Goal: Information Seeking & Learning: Check status

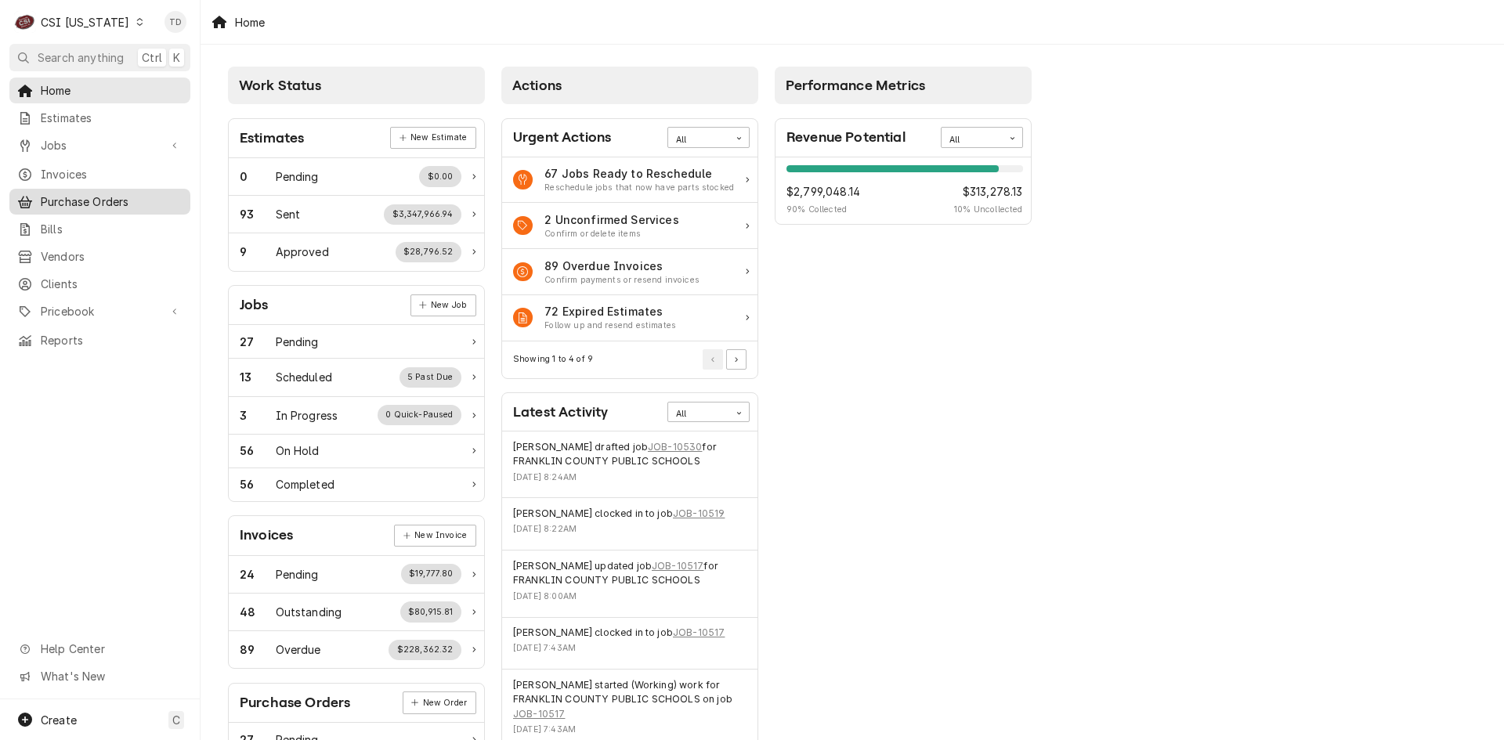
click at [167, 193] on span "Purchase Orders" at bounding box center [112, 201] width 142 height 16
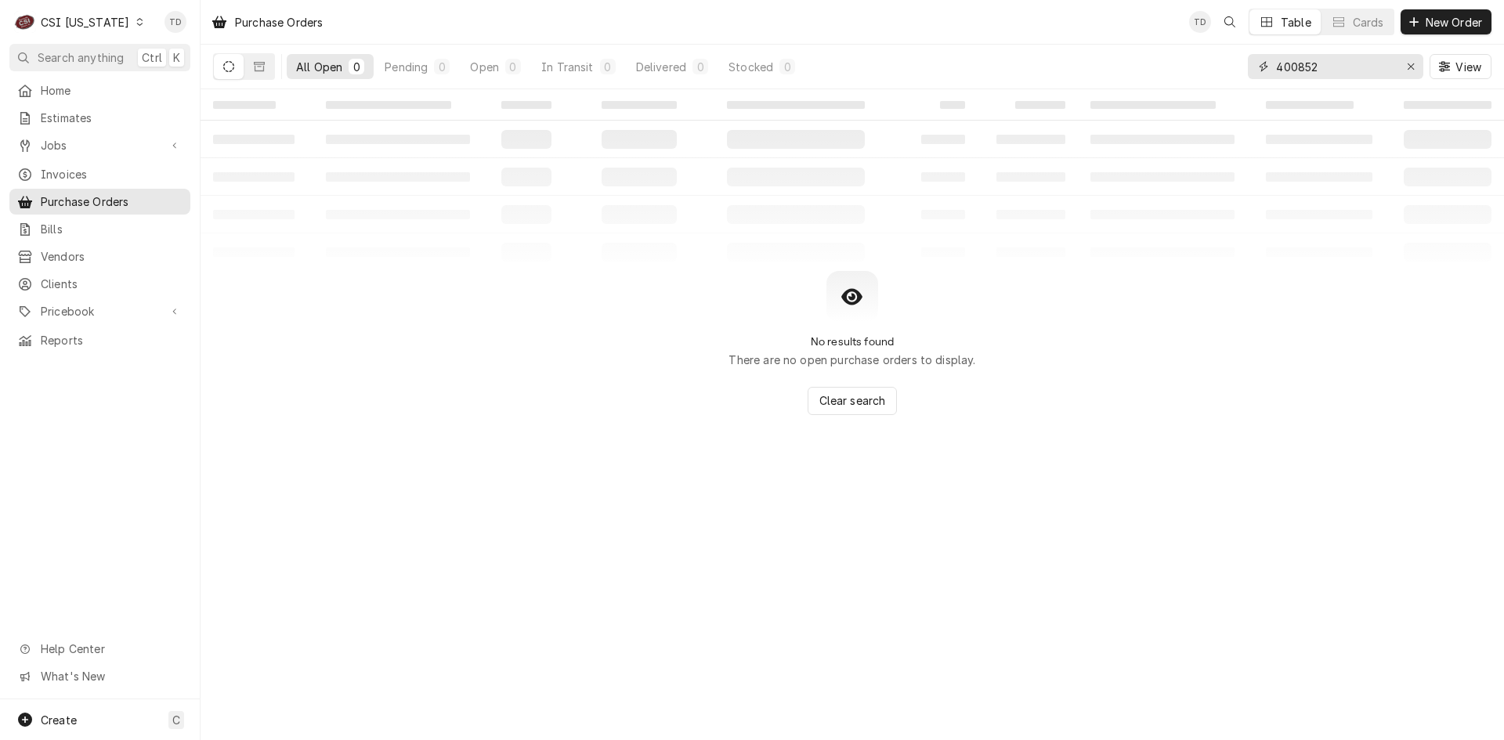
click at [1355, 74] on input "400852" at bounding box center [1334, 66] width 117 height 25
type input "400987"
click at [257, 60] on button "Dynamic Content Wrapper" at bounding box center [259, 66] width 30 height 25
click at [236, 62] on button "Dynamic Content Wrapper" at bounding box center [229, 66] width 30 height 25
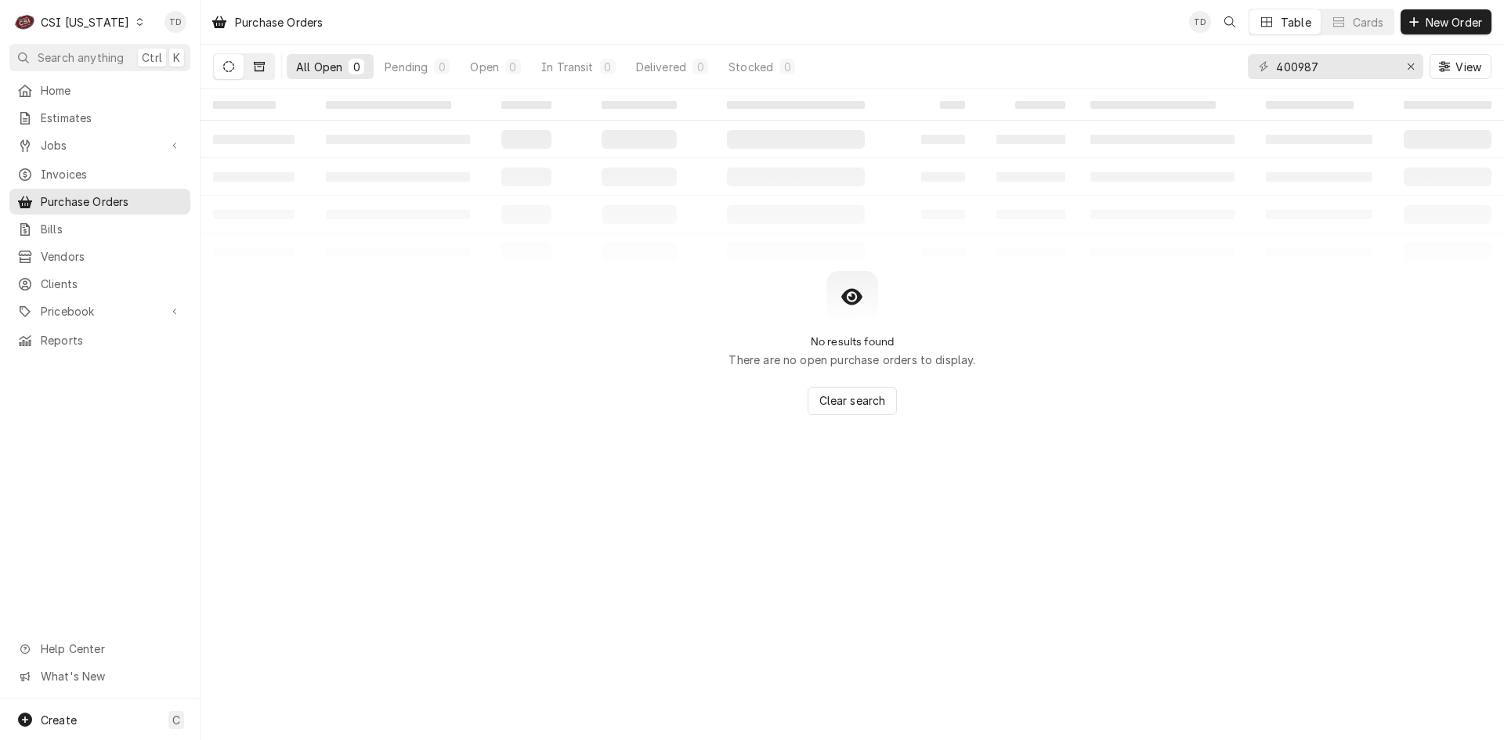
click at [255, 63] on icon "Dynamic Content Wrapper" at bounding box center [259, 66] width 11 height 11
click at [114, 18] on div "C CSI Kentucky" at bounding box center [79, 21] width 140 height 31
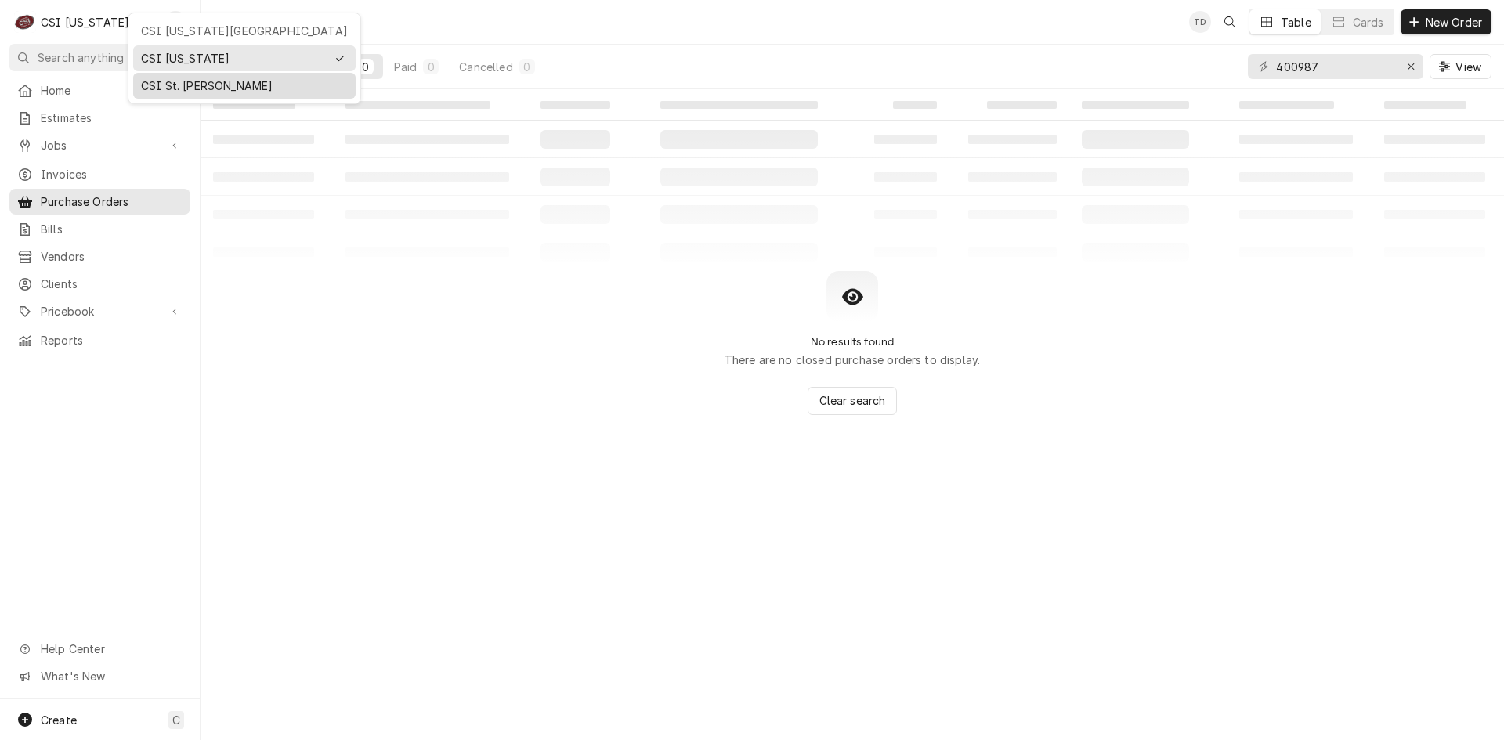
click at [164, 78] on div "CSI St. [PERSON_NAME]" at bounding box center [244, 86] width 207 height 16
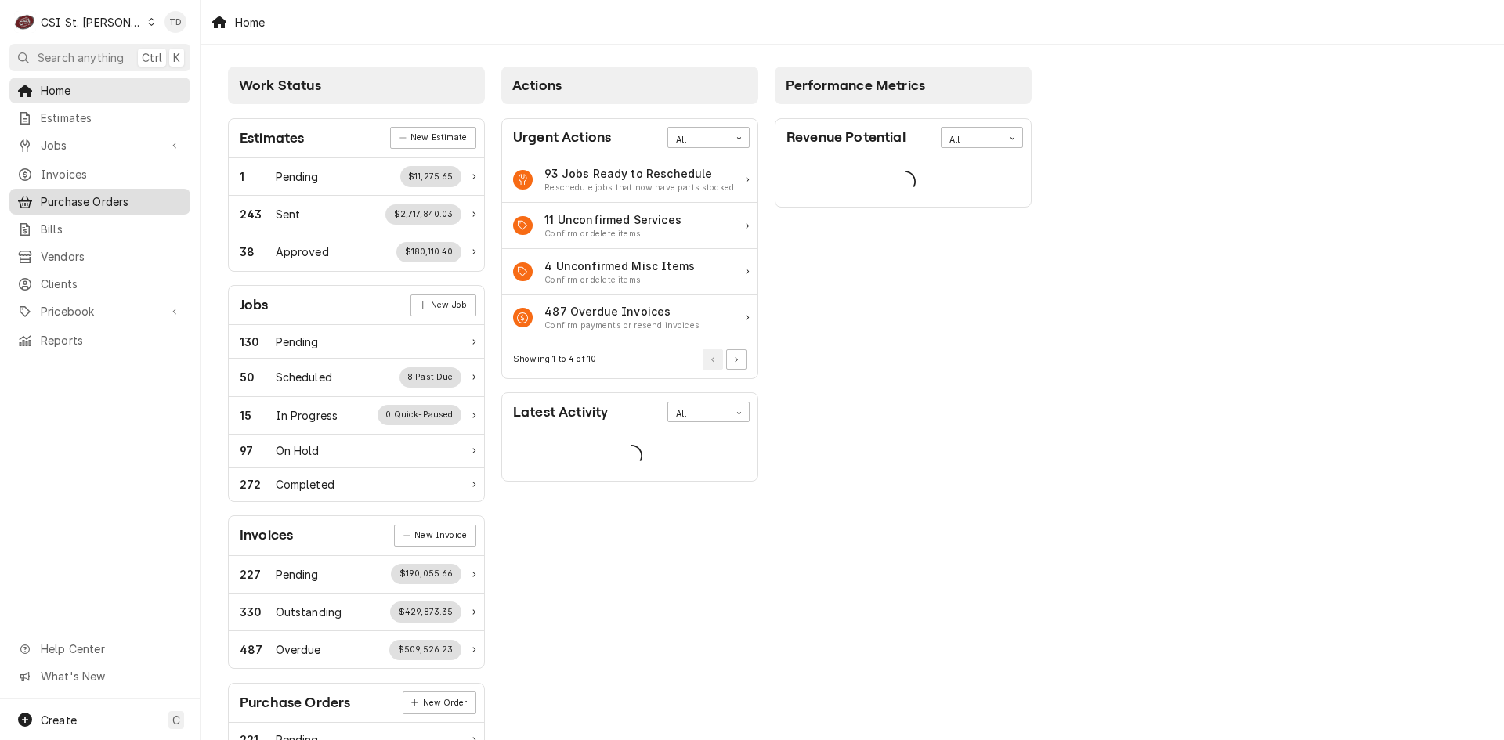
click at [115, 203] on span "Purchase Orders" at bounding box center [112, 201] width 142 height 16
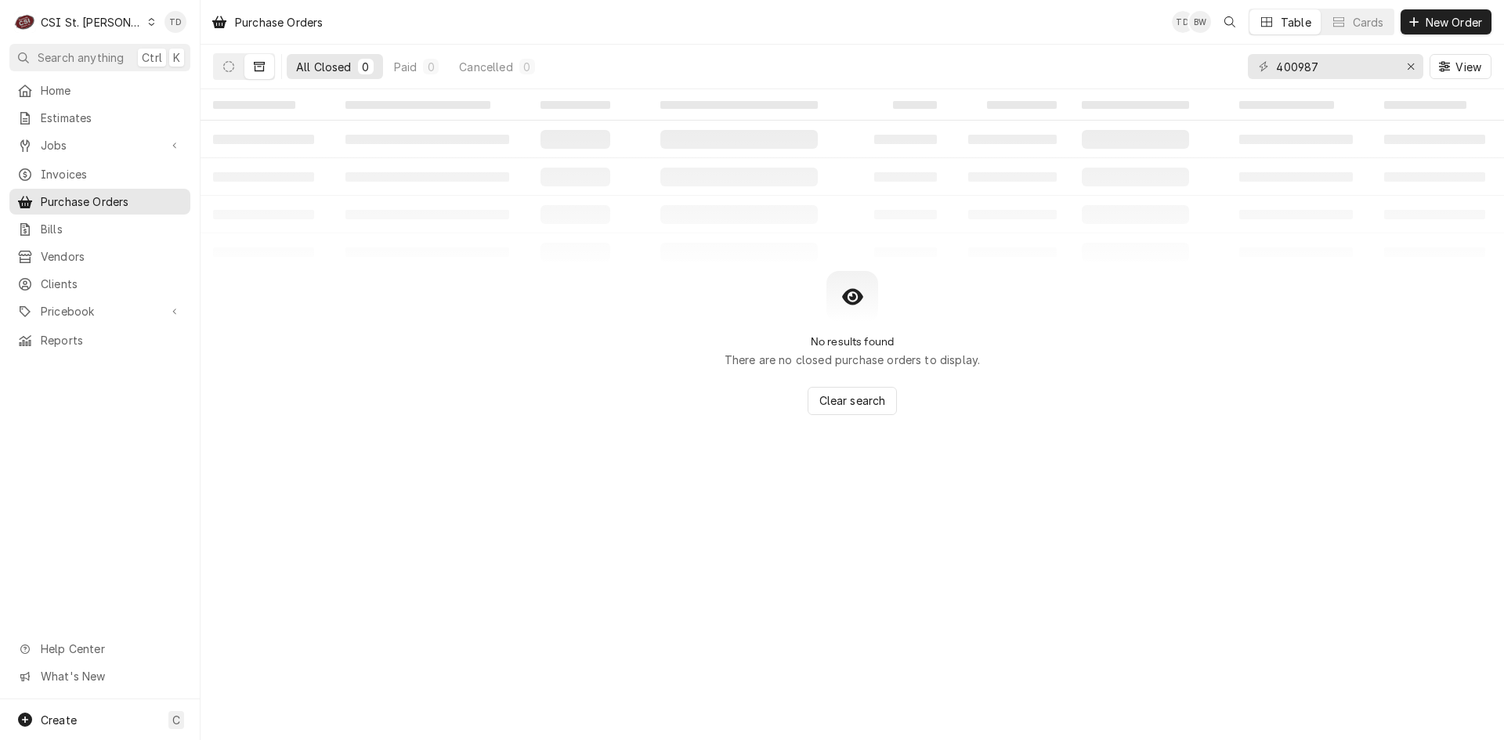
click at [255, 63] on icon "Dynamic Content Wrapper" at bounding box center [259, 66] width 11 height 9
click at [241, 66] on button "Dynamic Content Wrapper" at bounding box center [229, 66] width 30 height 25
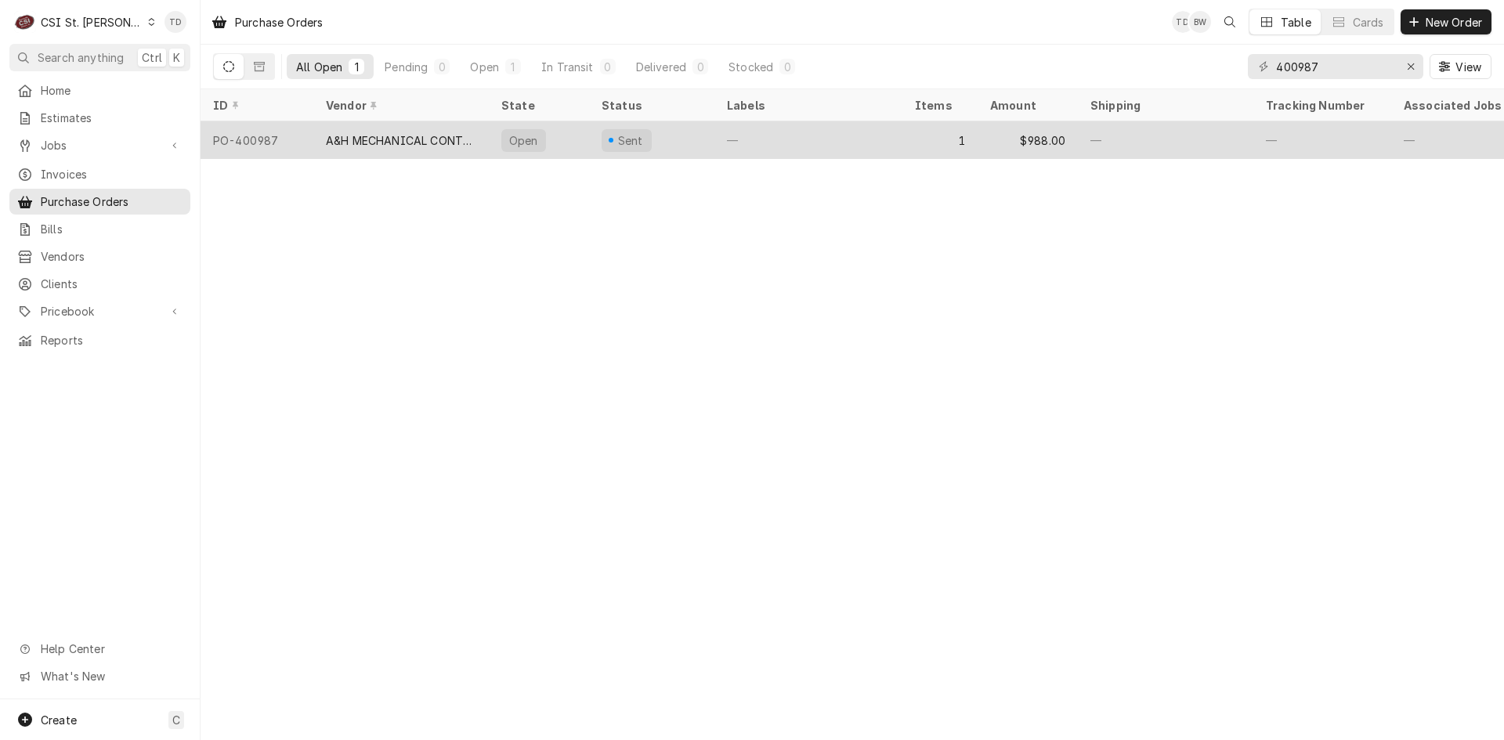
click at [407, 132] on div "A&H MECHANICAL CONTRACTORS" at bounding box center [401, 140] width 150 height 16
